Goal: Contribute content

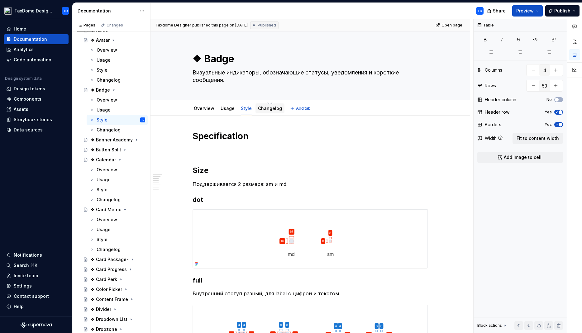
click at [272, 111] on link "Changelog" at bounding box center [270, 108] width 24 height 5
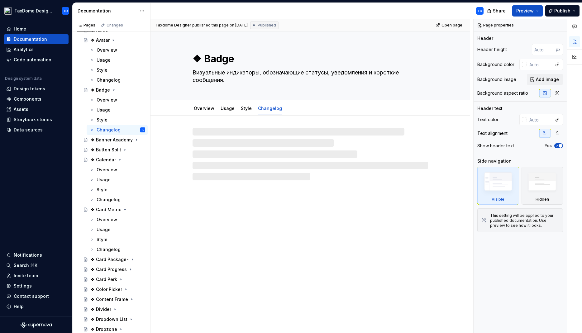
type textarea "*"
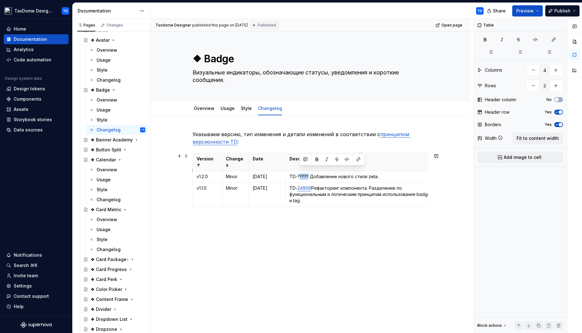
drag, startPoint x: 299, startPoint y: 170, endPoint x: 308, endPoint y: 170, distance: 9.0
click at [308, 174] on p "TD-????? Добавление нового стиля zeta." at bounding box center [361, 177] width 143 height 6
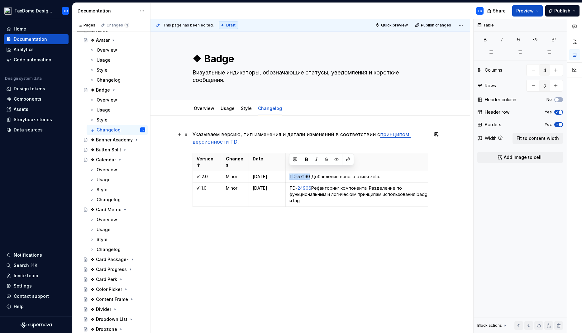
drag, startPoint x: 336, startPoint y: 159, endPoint x: 339, endPoint y: 141, distance: 18.0
click at [339, 141] on body "TaxDome Design System TD Home Documentation Analytics Code automation Design sy…" at bounding box center [291, 166] width 582 height 333
click at [346, 161] on button "button" at bounding box center [348, 159] width 9 height 9
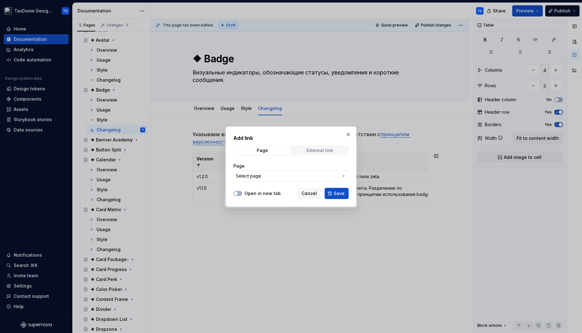
click at [319, 151] on div "External link" at bounding box center [320, 150] width 26 height 5
click at [294, 174] on input "URL" at bounding box center [290, 176] width 115 height 11
paste input "[URL][DOMAIN_NAME]"
type input "[URL][DOMAIN_NAME]"
click at [257, 194] on label "Open in new tab" at bounding box center [263, 193] width 36 height 6
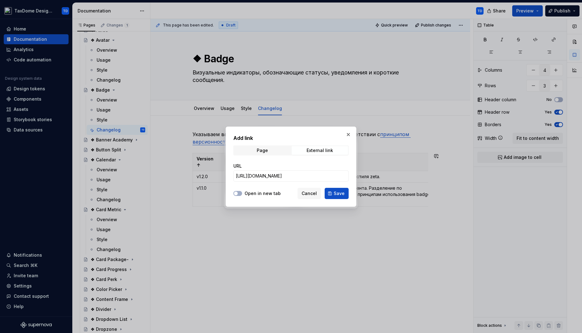
click at [242, 194] on button "Open in new tab" at bounding box center [237, 193] width 9 height 5
click at [341, 191] on span "Save" at bounding box center [339, 193] width 11 height 6
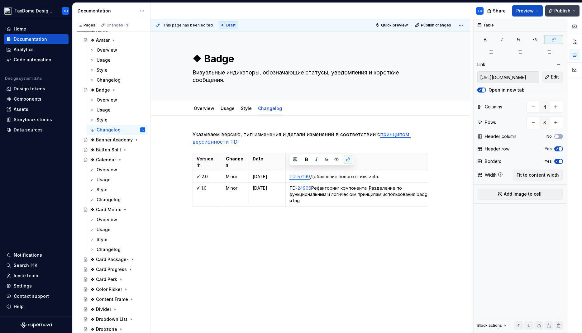
click at [561, 12] on span "Publish" at bounding box center [563, 11] width 16 height 6
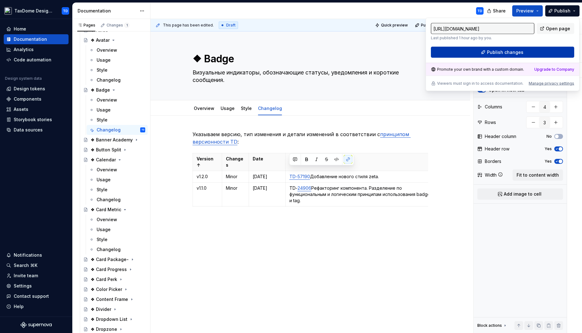
click at [522, 54] on button "Publish changes" at bounding box center [502, 52] width 143 height 11
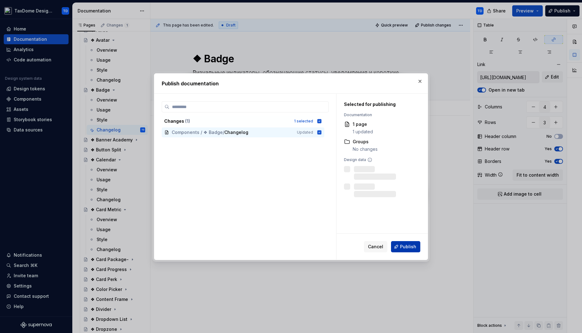
click at [408, 244] on span "Publish" at bounding box center [408, 247] width 16 height 6
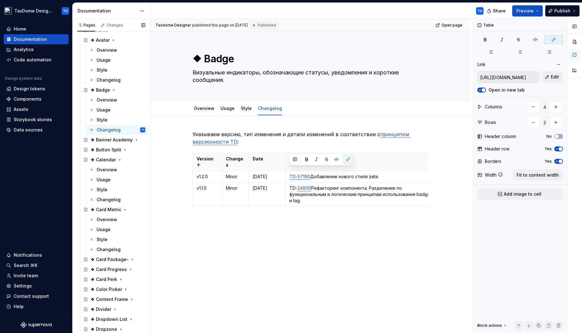
type textarea "*"
